Goal: Information Seeking & Learning: Find specific fact

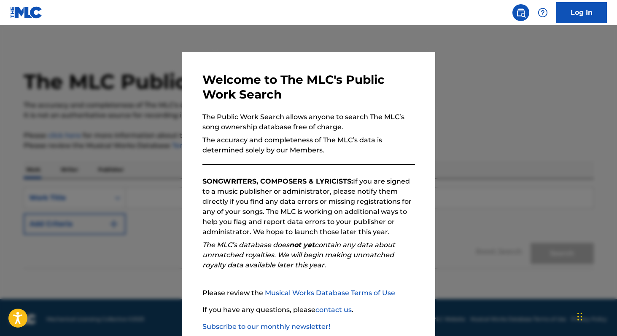
scroll to position [49, 0]
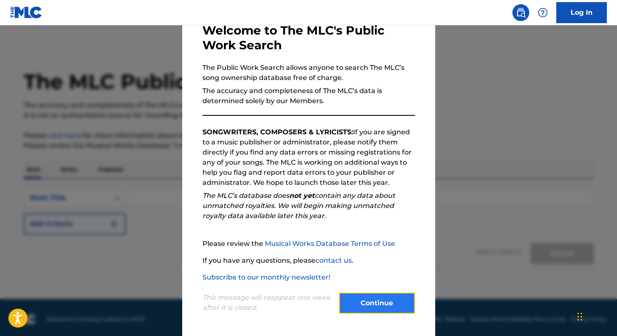
click at [380, 296] on button "Continue" at bounding box center [377, 303] width 76 height 21
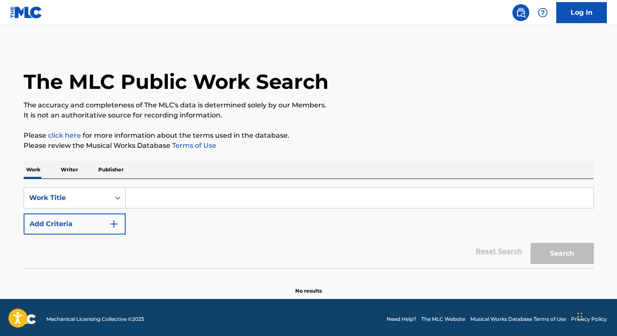
click at [146, 192] on input "Search Form" at bounding box center [360, 198] width 468 height 20
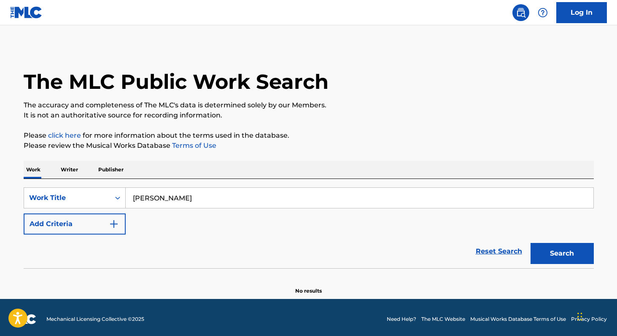
type input "[PERSON_NAME]"
click at [68, 169] on p "Writer" at bounding box center [69, 170] width 22 height 18
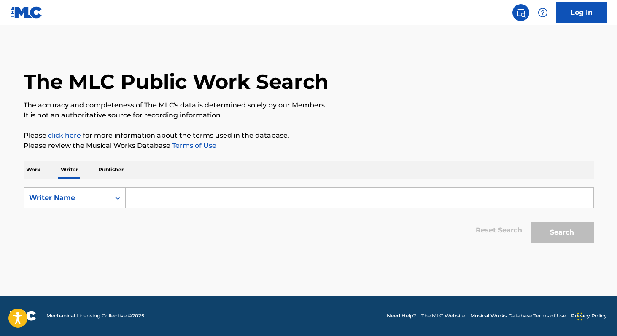
click at [35, 163] on p "Work" at bounding box center [33, 170] width 19 height 18
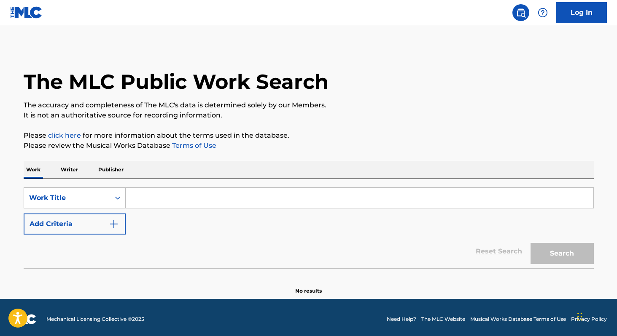
click at [133, 197] on input "Search Form" at bounding box center [360, 198] width 468 height 20
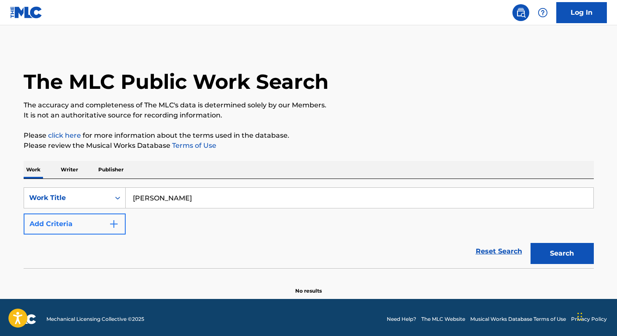
type input "[PERSON_NAME]"
click at [99, 225] on button "Add Criteria" at bounding box center [75, 224] width 102 height 21
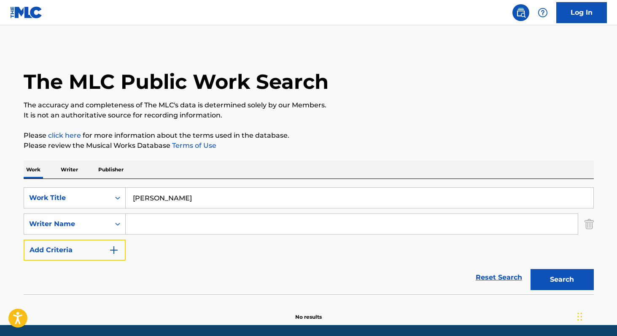
scroll to position [11, 0]
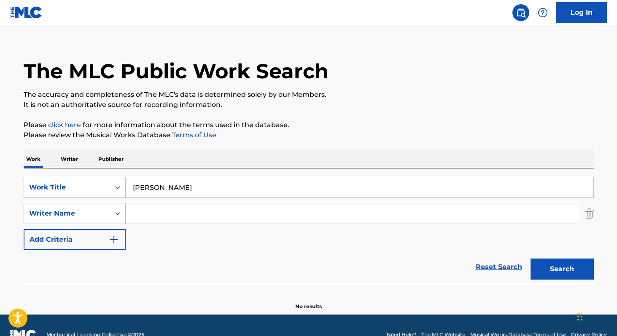
click at [213, 215] on input "Search Form" at bounding box center [352, 214] width 452 height 20
type input "[PERSON_NAME]"
click at [530, 259] on button "Search" at bounding box center [561, 269] width 63 height 21
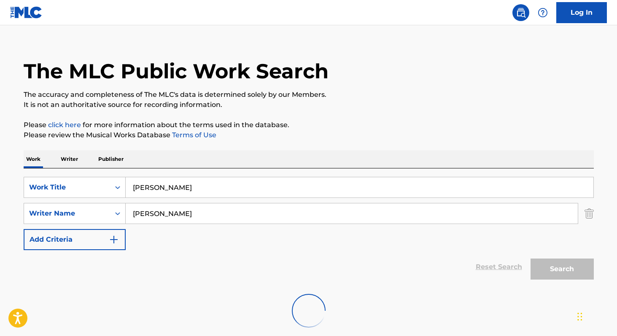
scroll to position [30, 0]
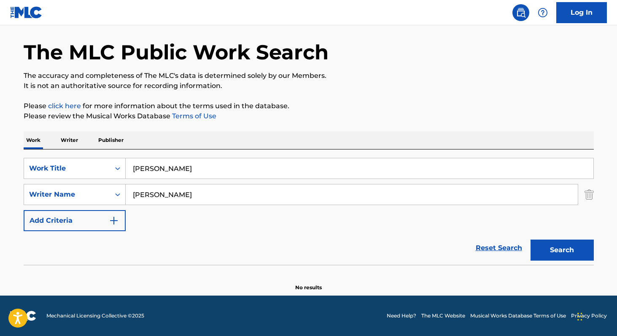
click at [157, 186] on input "[PERSON_NAME]" at bounding box center [352, 195] width 452 height 20
click at [530, 240] on button "Search" at bounding box center [561, 250] width 63 height 21
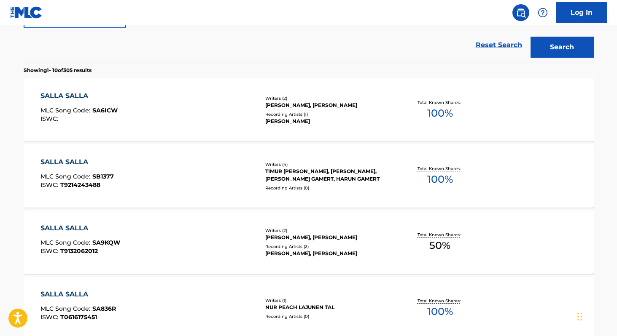
scroll to position [231, 0]
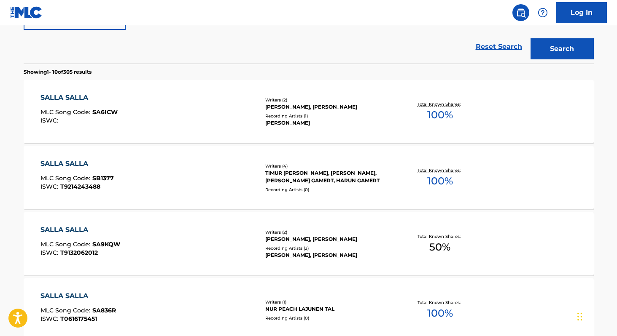
click at [117, 170] on div "SALLA SALLA MLC Song Code : SB1377 ISWC : T9214243488" at bounding box center [148, 178] width 217 height 38
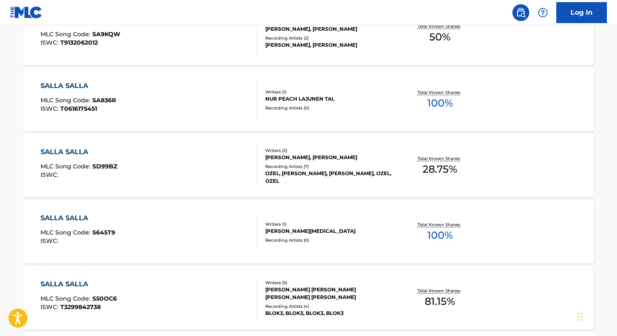
scroll to position [541, 0]
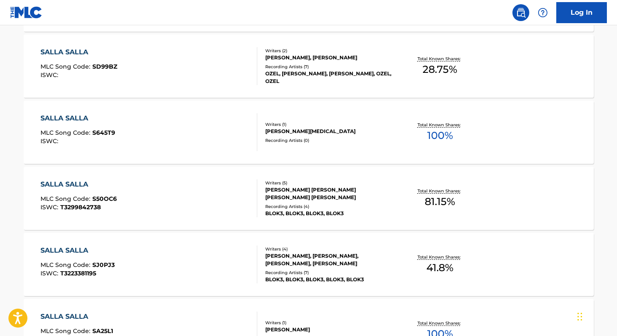
click at [154, 205] on div "SALLA SALLA MLC Song Code : S50OC6 ISWC : T3299842738" at bounding box center [148, 199] width 217 height 38
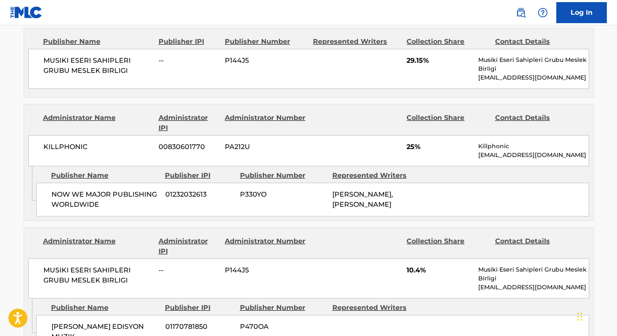
scroll to position [627, 0]
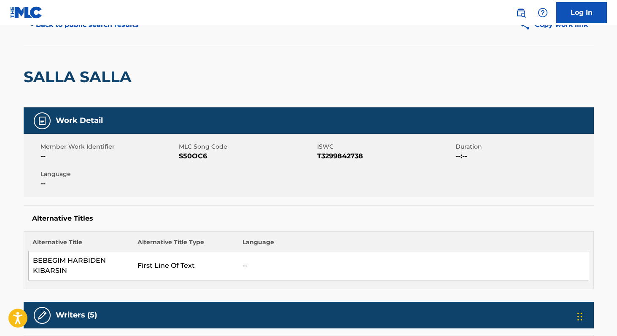
scroll to position [48, 0]
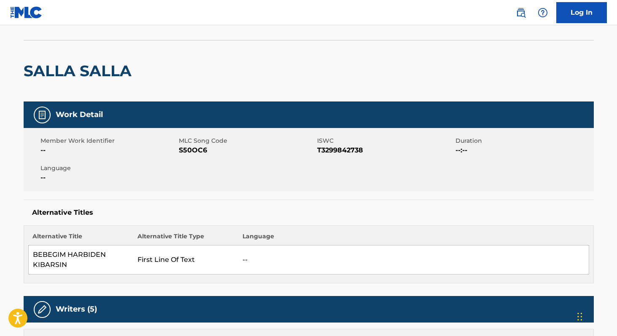
click at [194, 151] on span "S50OC6" at bounding box center [247, 150] width 136 height 10
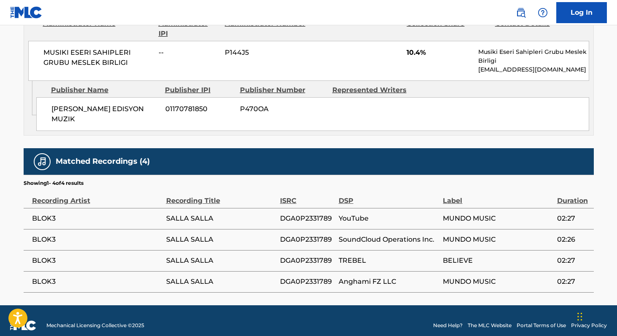
scroll to position [868, 0]
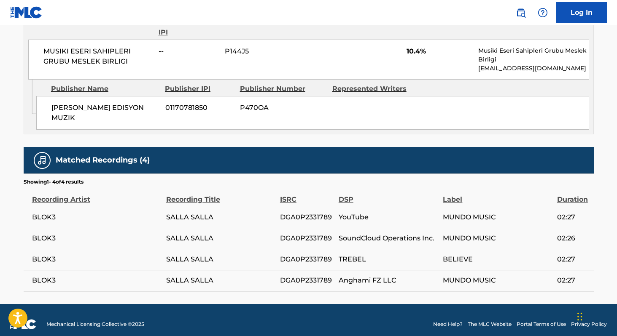
click at [172, 212] on span "SALLA SALLA" at bounding box center [221, 217] width 110 height 10
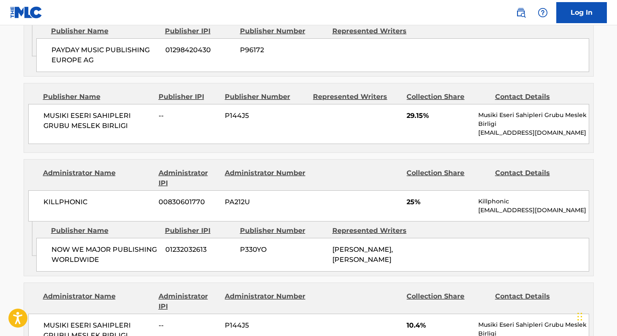
scroll to position [598, 0]
